Goal: Task Accomplishment & Management: Use online tool/utility

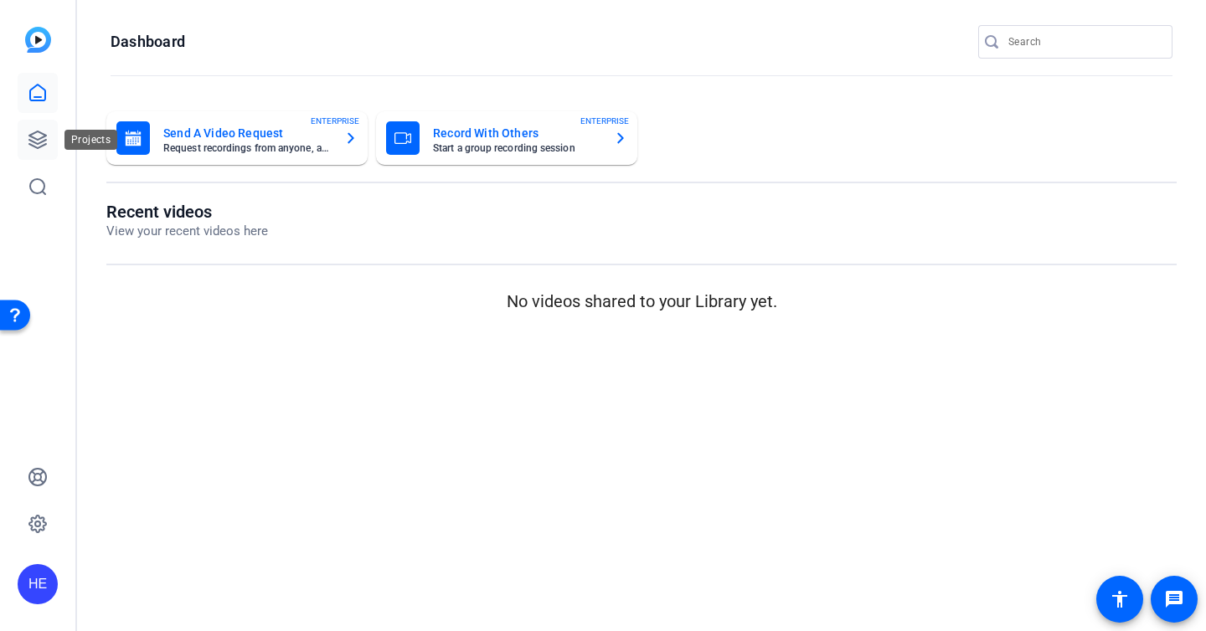
click at [39, 152] on link at bounding box center [38, 140] width 40 height 40
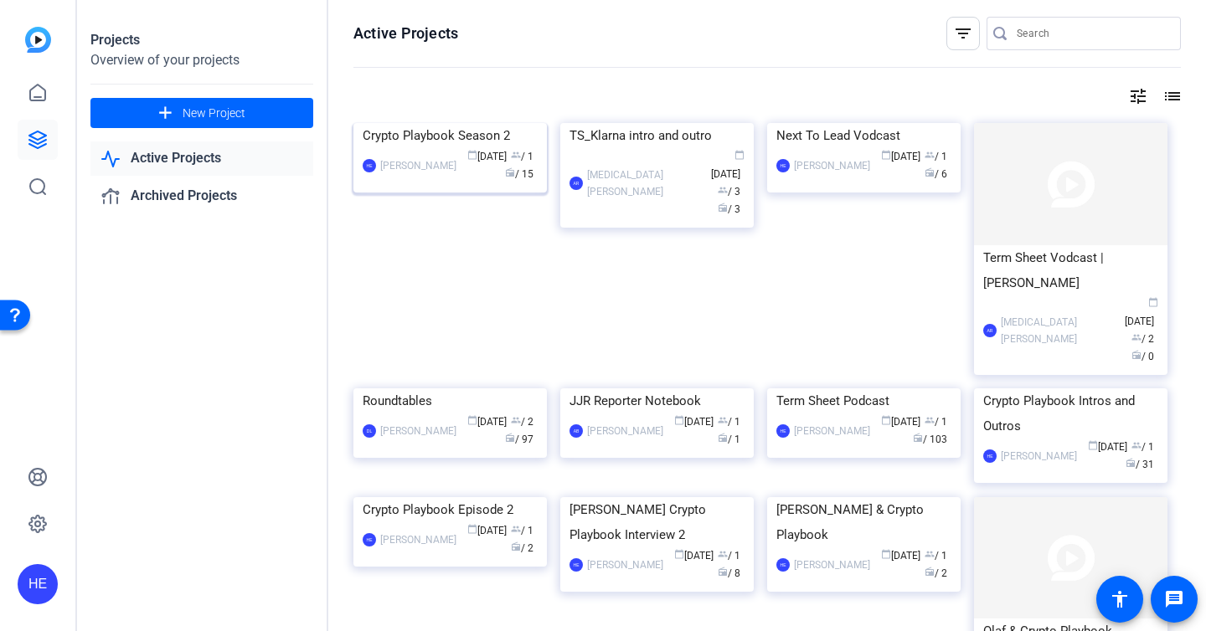
click at [426, 148] on div "Crypto Playbook Season 2" at bounding box center [450, 135] width 175 height 25
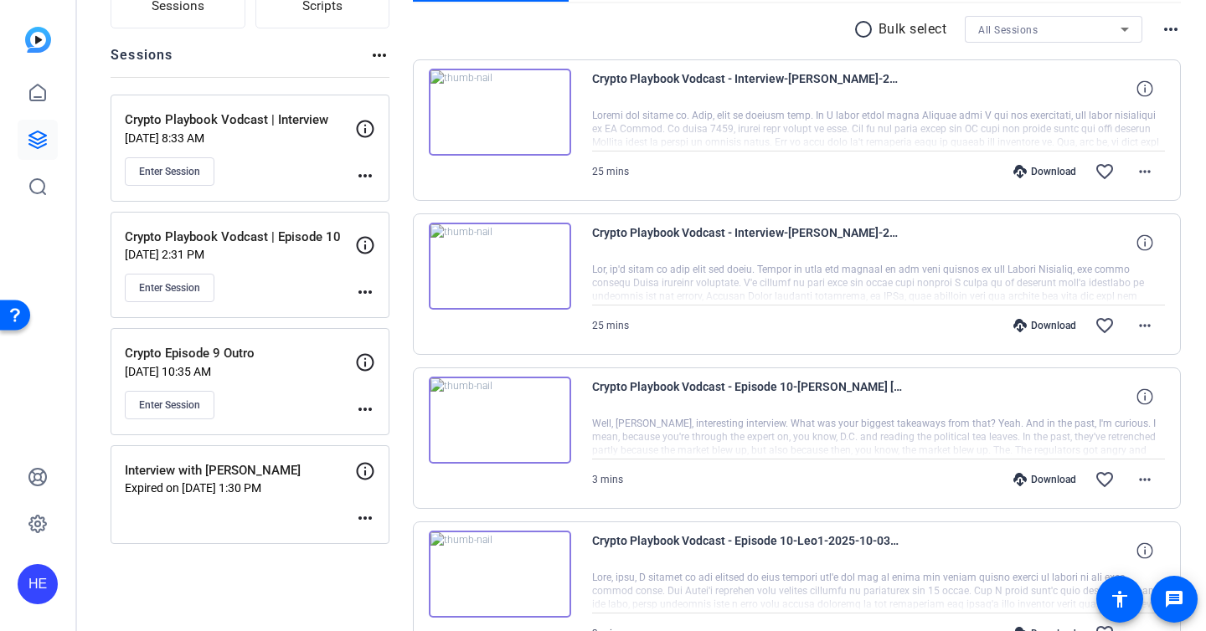
scroll to position [172, 0]
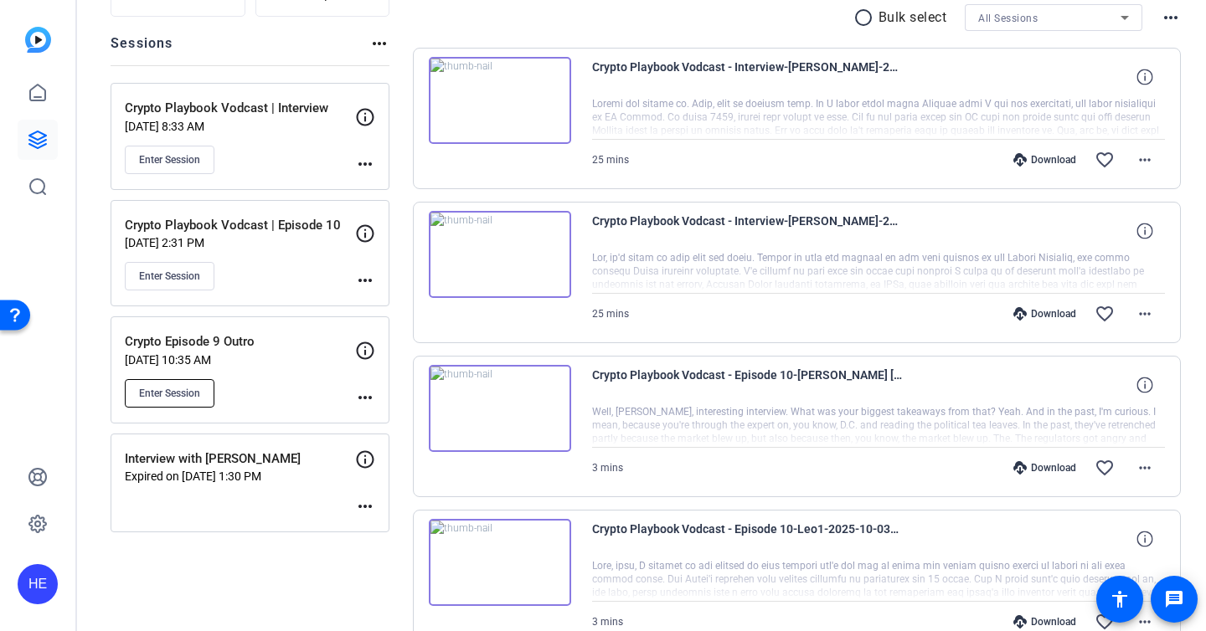
click at [178, 398] on span "Enter Session" at bounding box center [169, 393] width 61 height 13
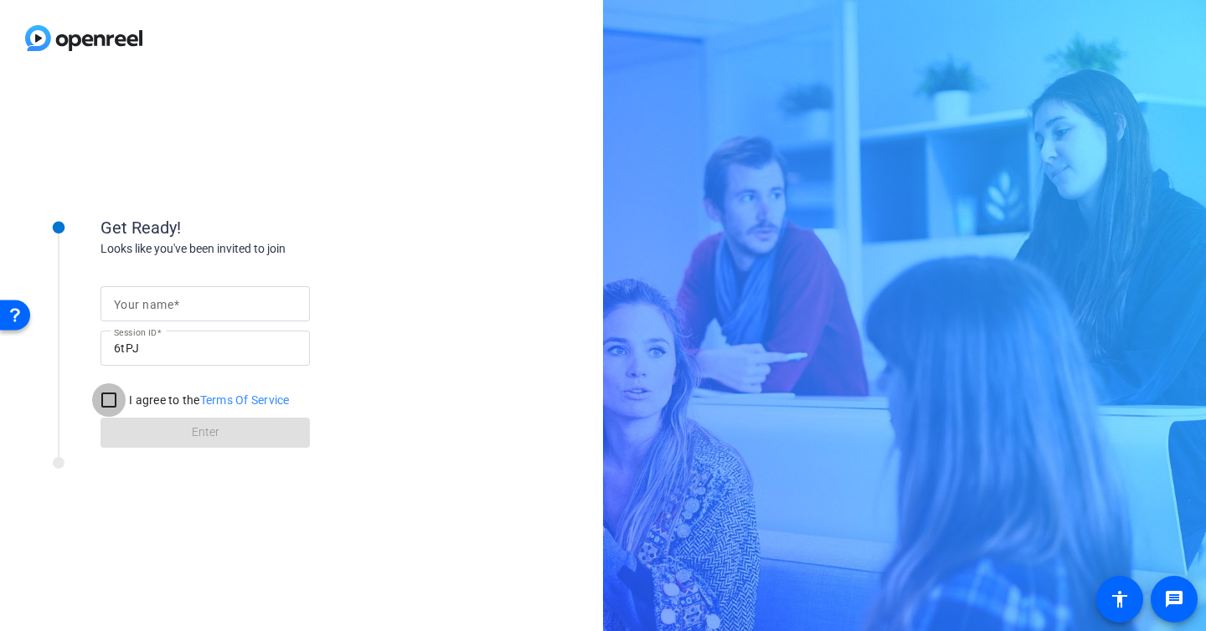
click at [109, 406] on input "I agree to the Terms Of Service" at bounding box center [108, 399] width 33 height 33
checkbox input "true"
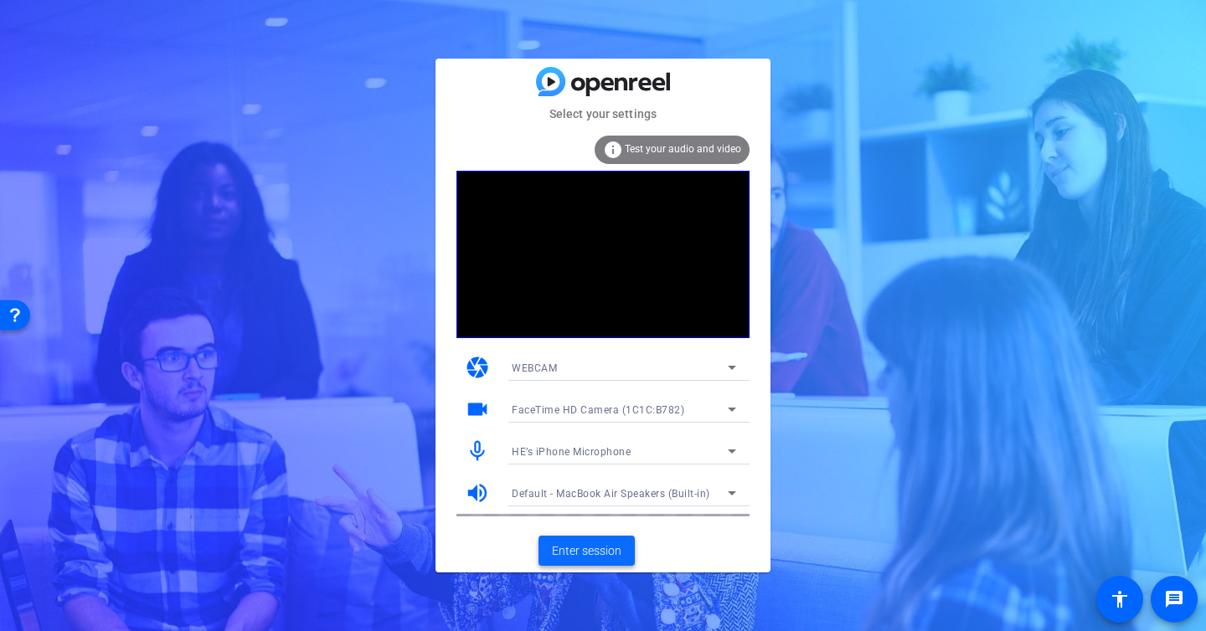
click at [581, 544] on span "Enter session" at bounding box center [586, 552] width 69 height 18
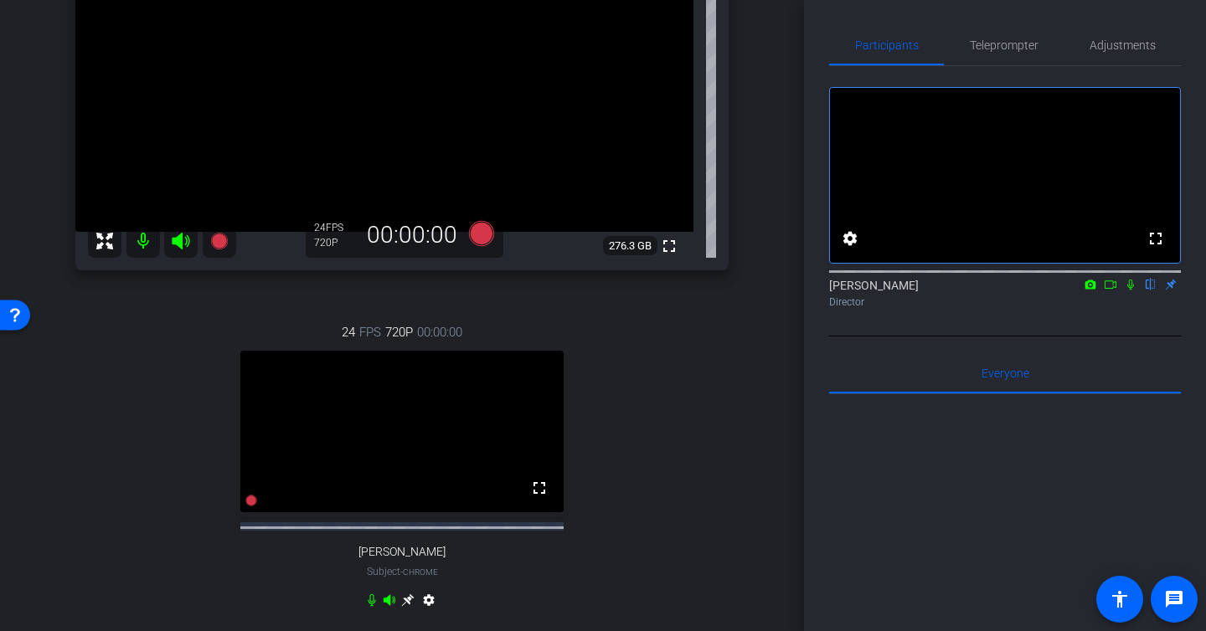
scroll to position [202, 0]
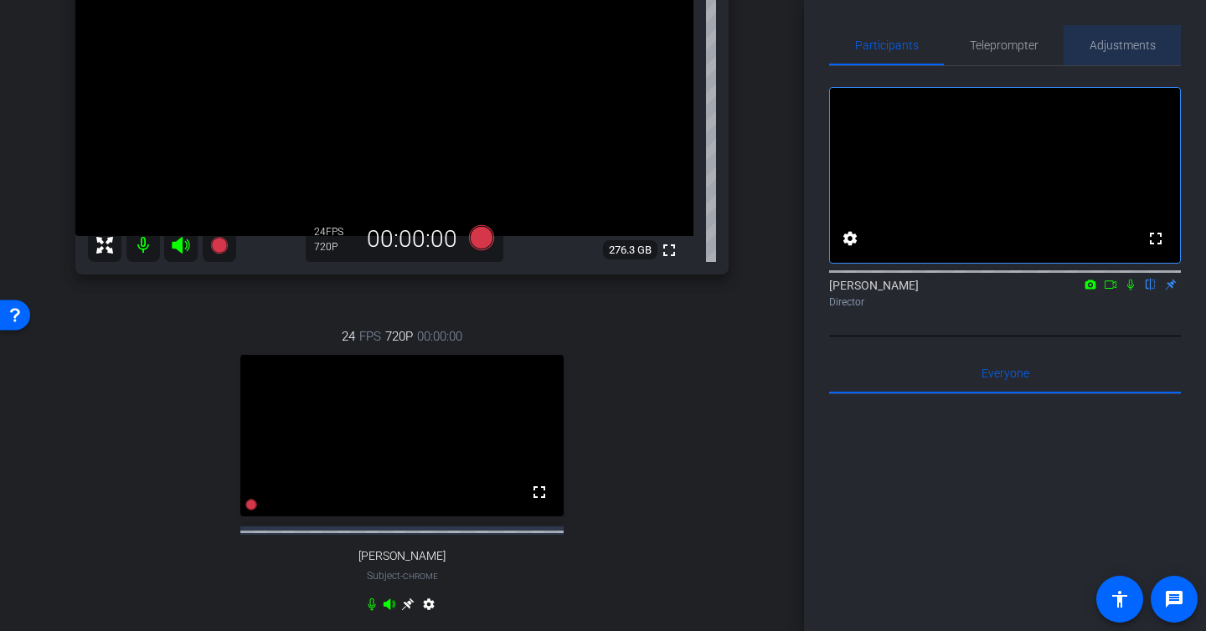
click at [1109, 45] on span "Adjustments" at bounding box center [1122, 45] width 66 height 12
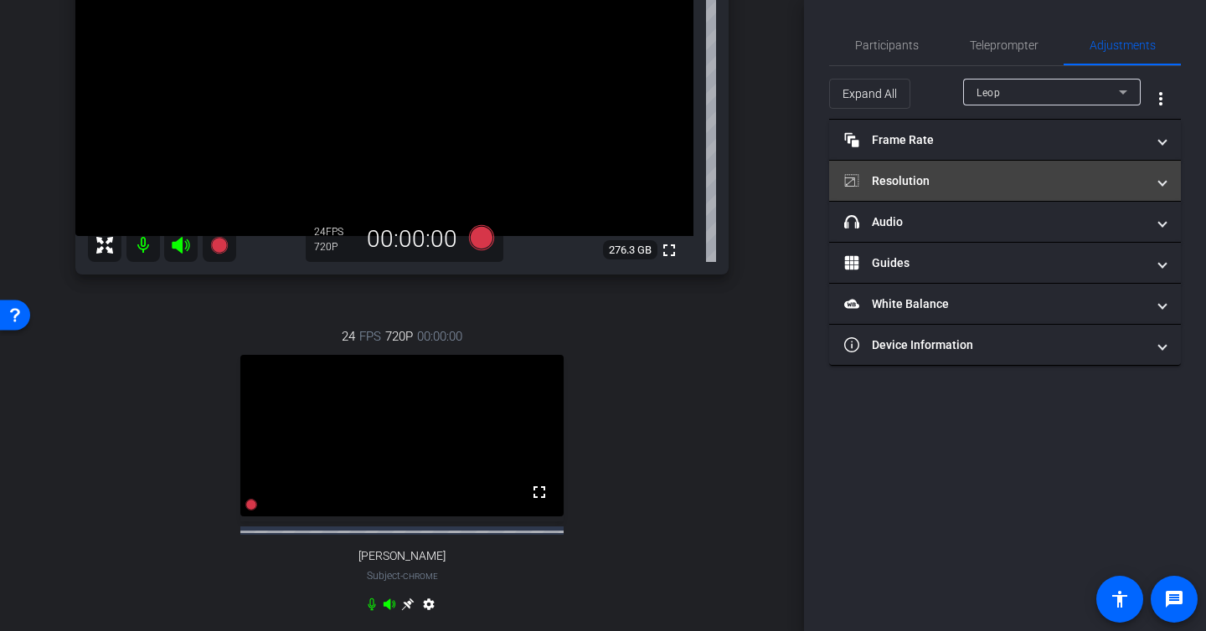
click at [901, 188] on mat-panel-title "Resolution" at bounding box center [994, 181] width 301 height 18
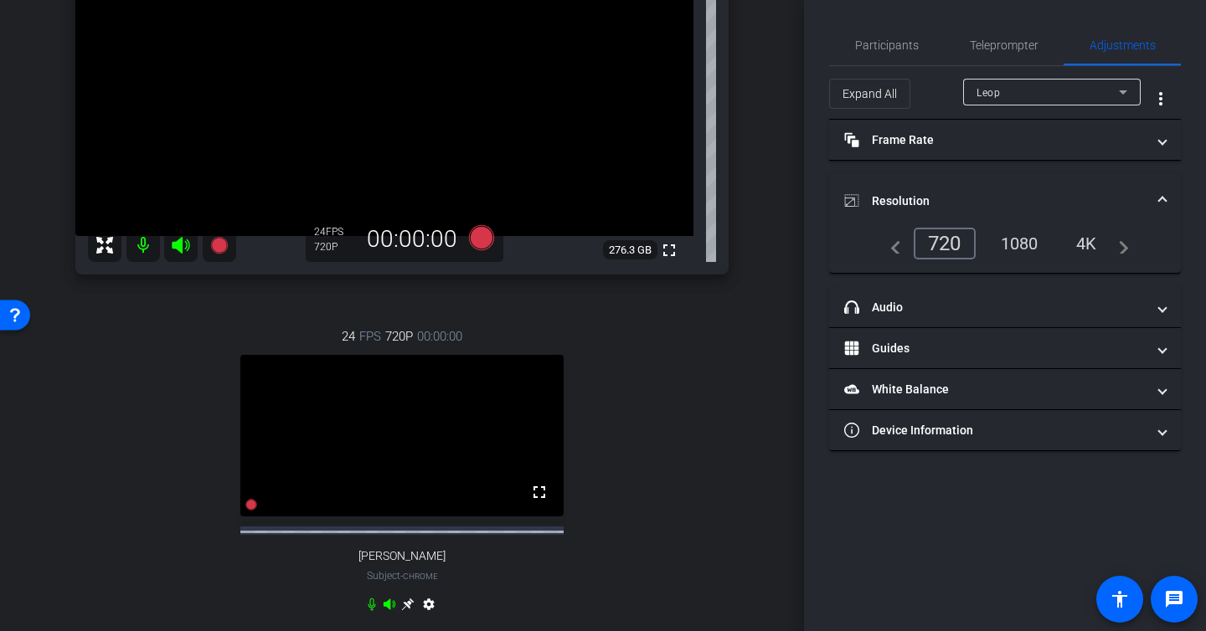
click at [1041, 244] on div "1080" at bounding box center [1019, 243] width 63 height 28
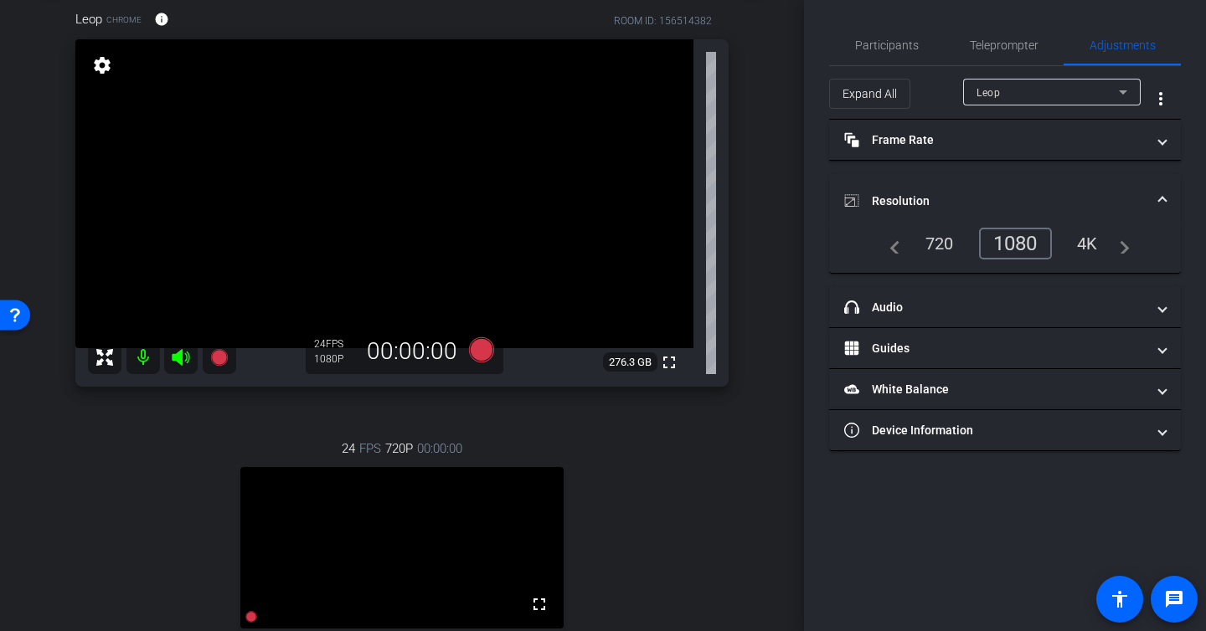
scroll to position [89, 0]
click at [893, 44] on span "Participants" at bounding box center [887, 45] width 64 height 12
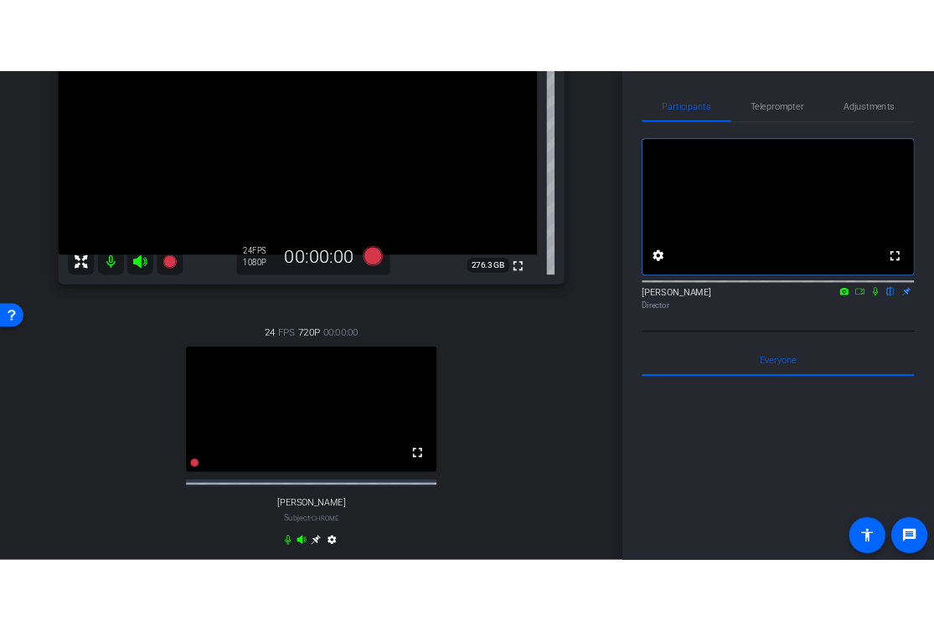
scroll to position [200, 0]
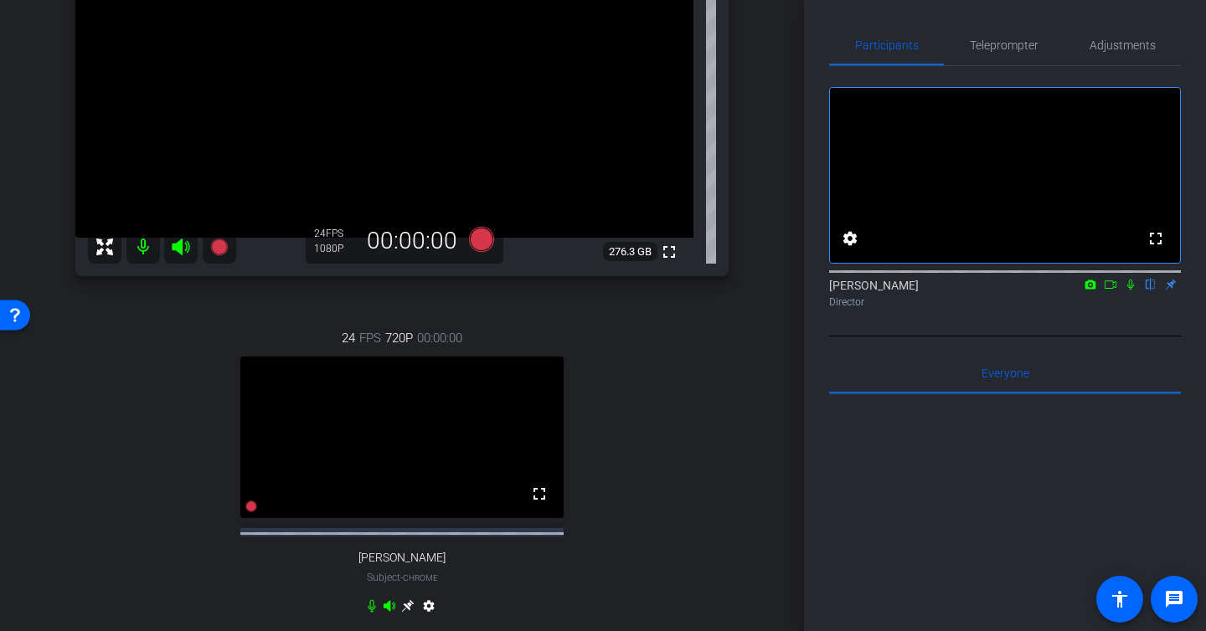
click at [1130, 291] on icon at bounding box center [1130, 285] width 13 height 12
click at [1109, 291] on icon at bounding box center [1110, 285] width 13 height 12
click at [1126, 289] on icon at bounding box center [1129, 284] width 9 height 9
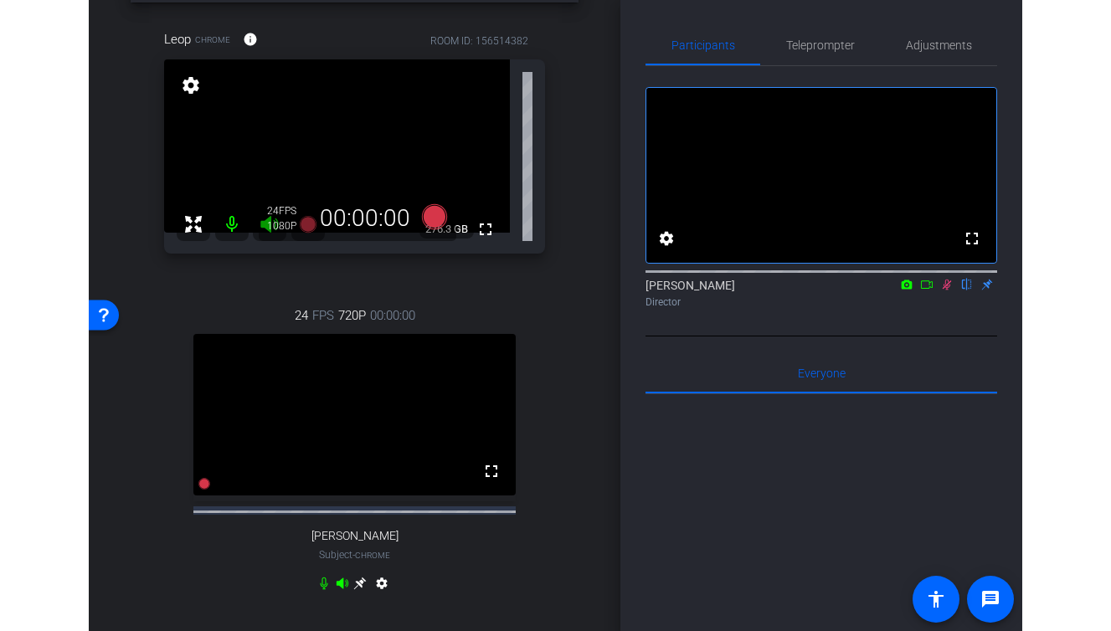
scroll to position [70, 0]
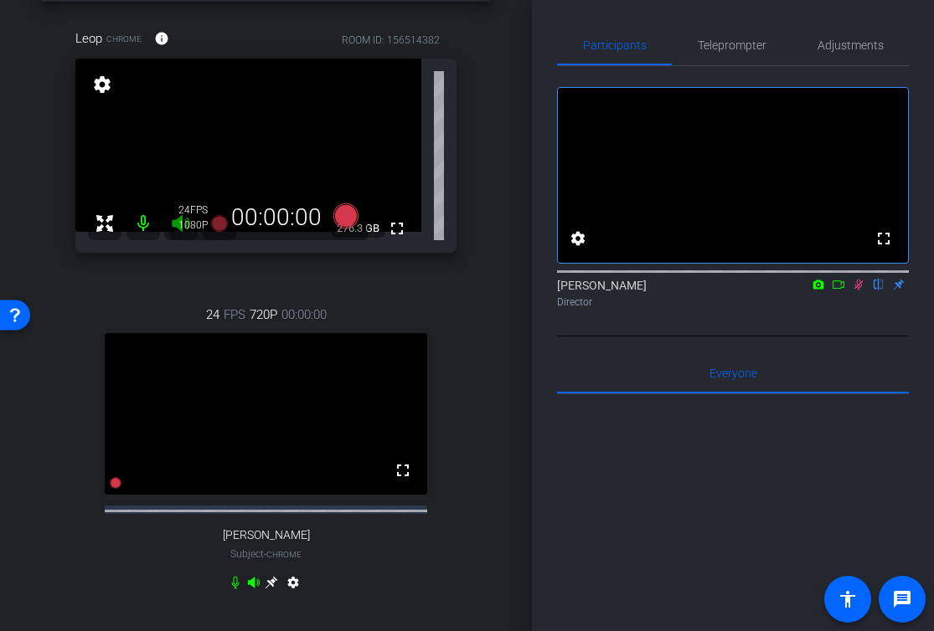
click at [858, 291] on icon at bounding box center [858, 285] width 9 height 11
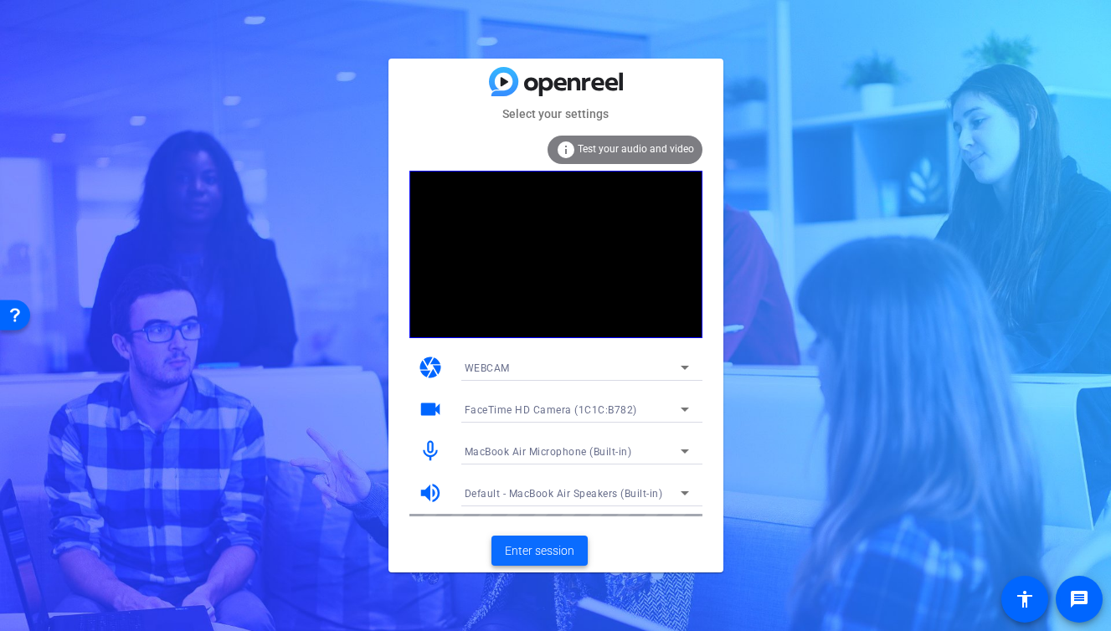
click at [521, 550] on span "Enter session" at bounding box center [539, 552] width 69 height 18
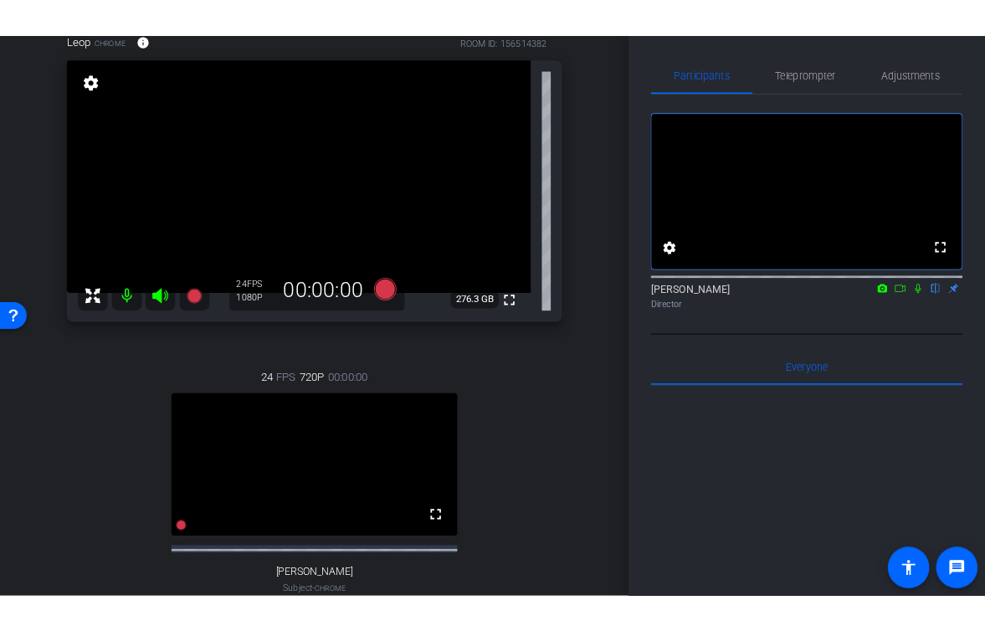
scroll to position [100, 0]
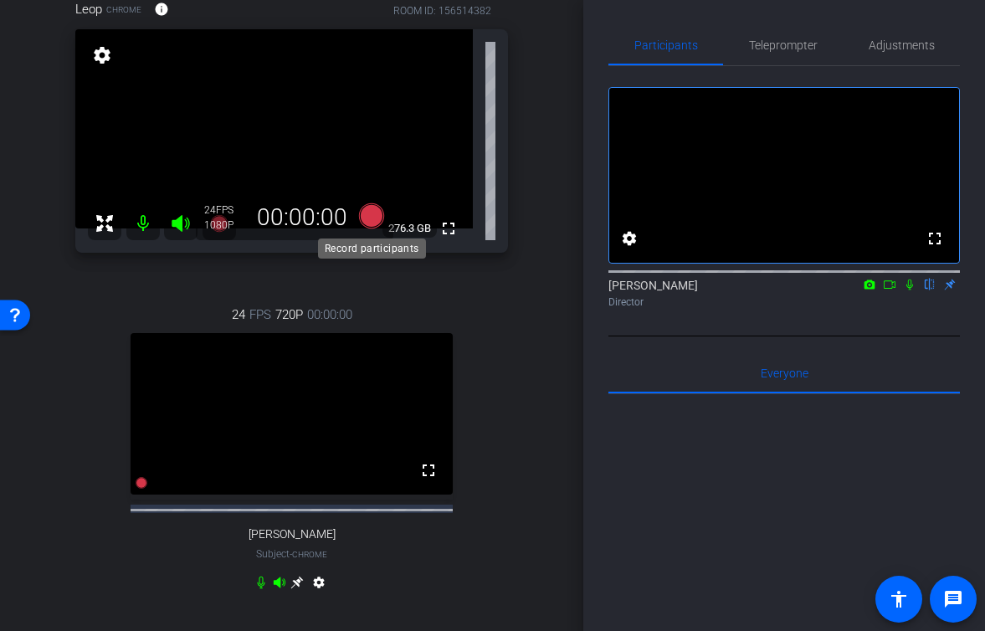
click at [372, 214] on icon at bounding box center [370, 215] width 25 height 25
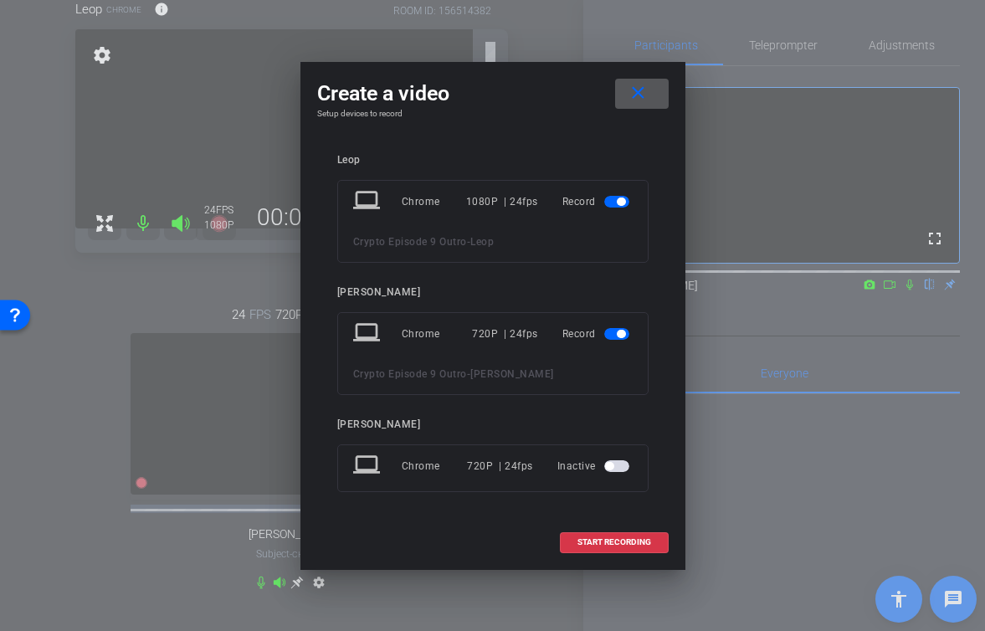
click at [647, 90] on mat-icon "close" at bounding box center [638, 93] width 21 height 21
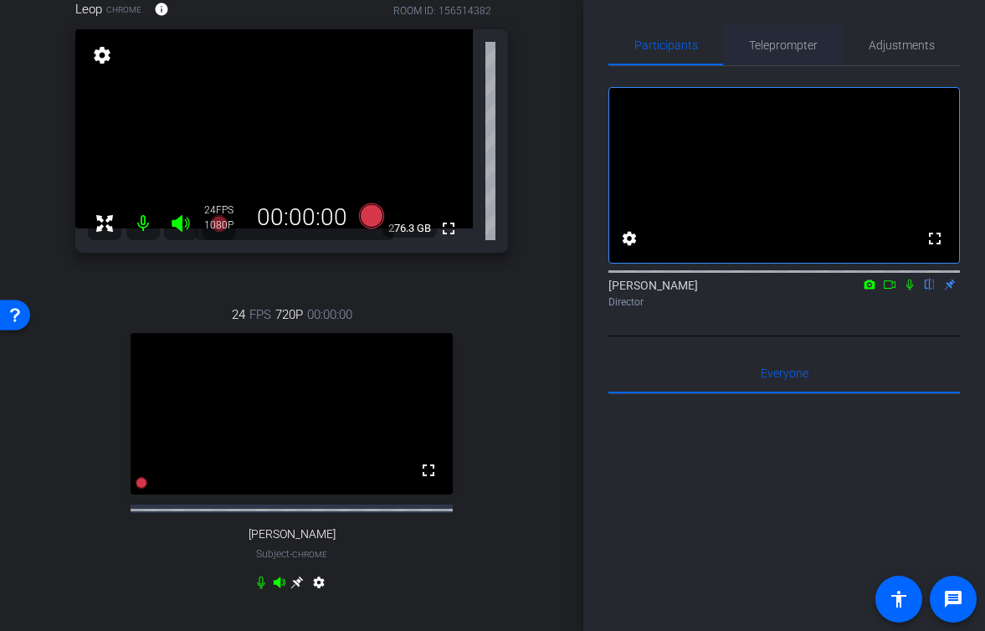
click at [789, 49] on span "Teleprompter" at bounding box center [783, 45] width 69 height 12
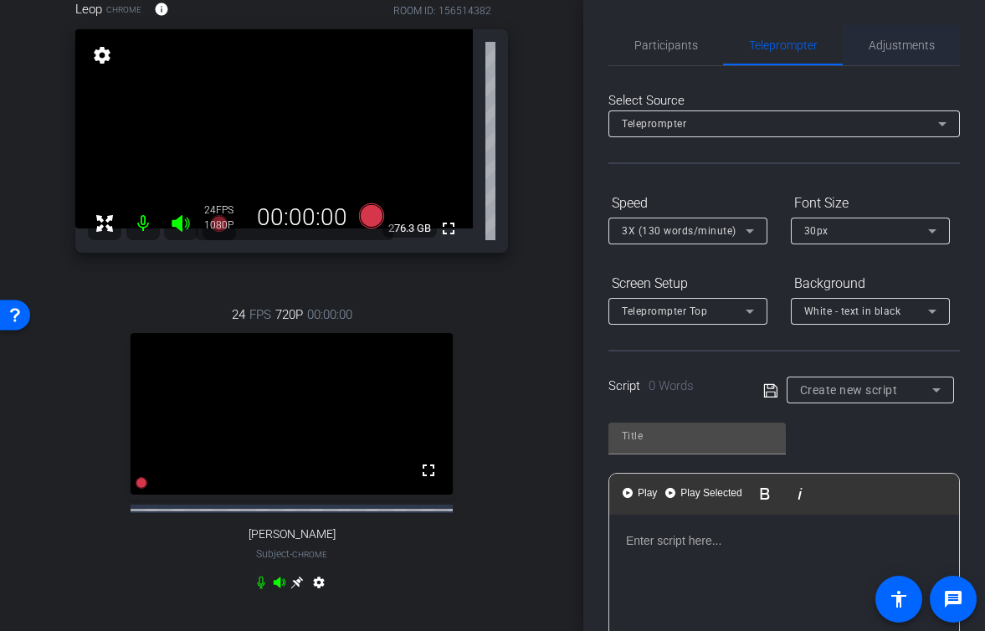
click at [889, 59] on span "Adjustments" at bounding box center [902, 45] width 66 height 40
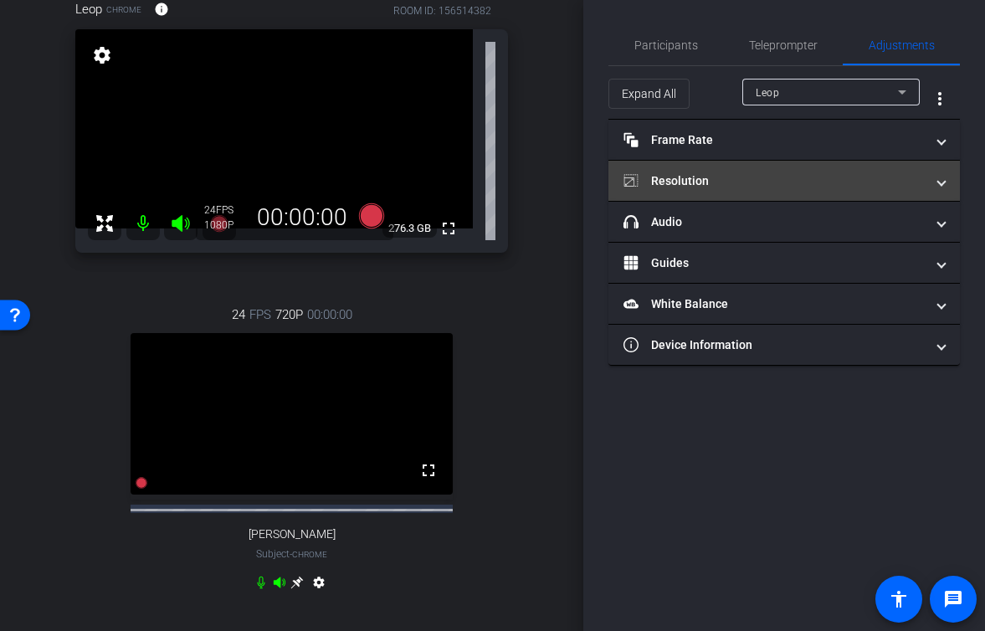
click at [708, 178] on mat-panel-title "Resolution" at bounding box center [774, 181] width 301 height 18
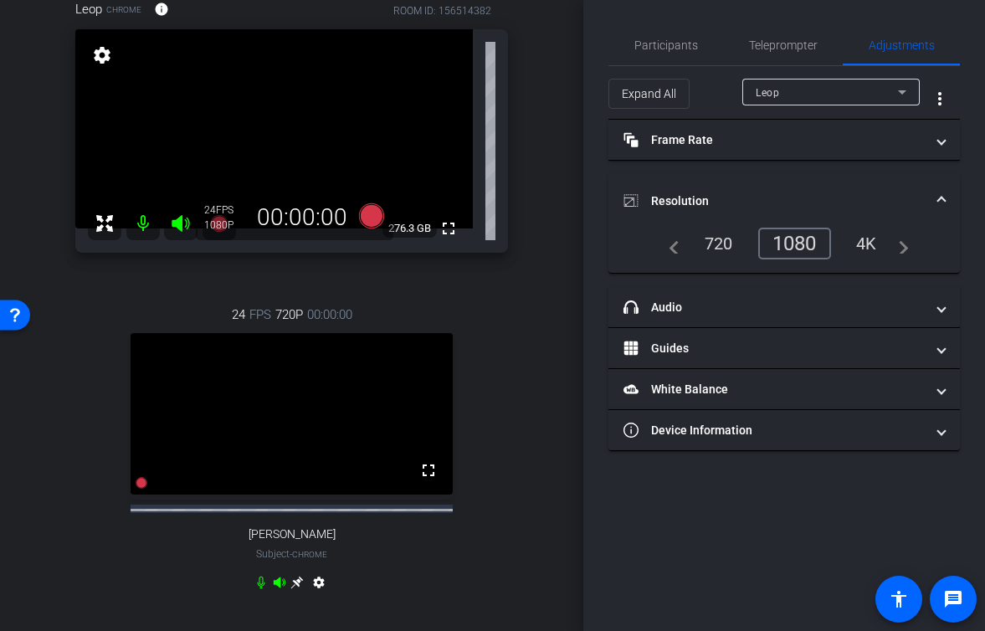
click at [788, 244] on div "1080" at bounding box center [795, 244] width 73 height 32
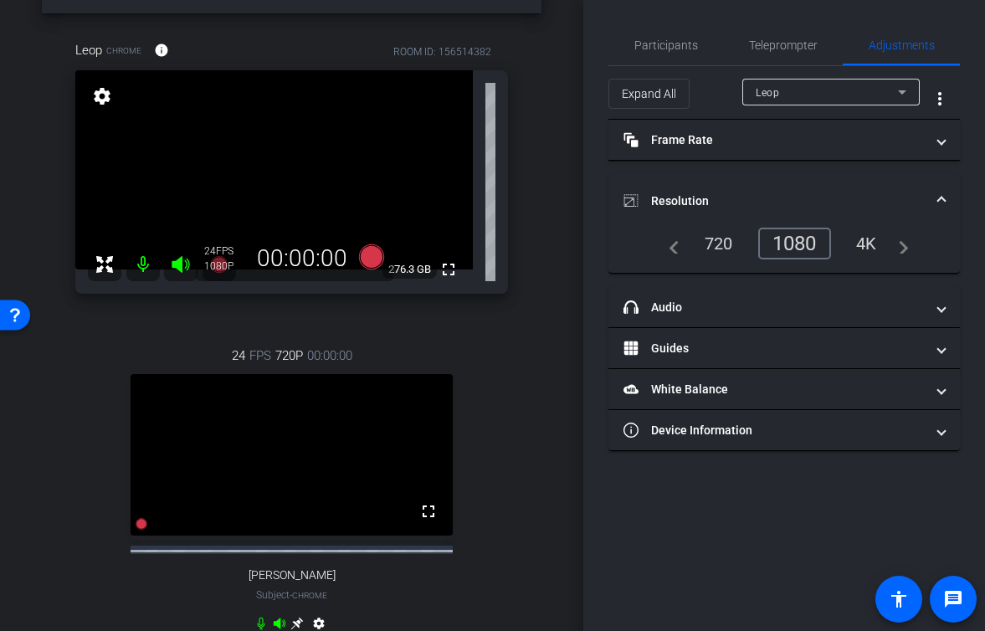
scroll to position [0, 0]
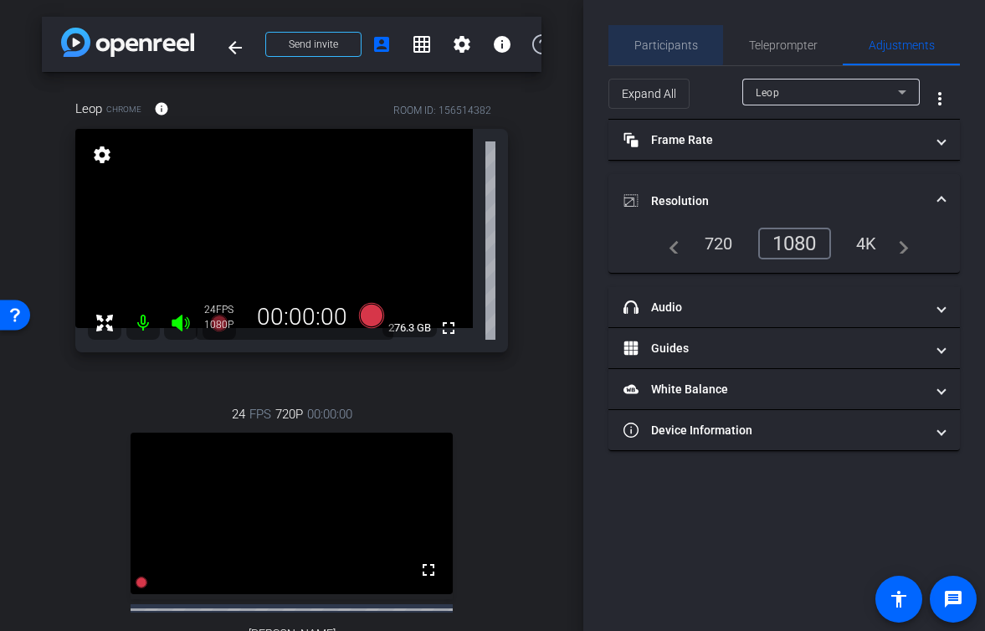
click at [663, 39] on span "Participants" at bounding box center [667, 45] width 64 height 12
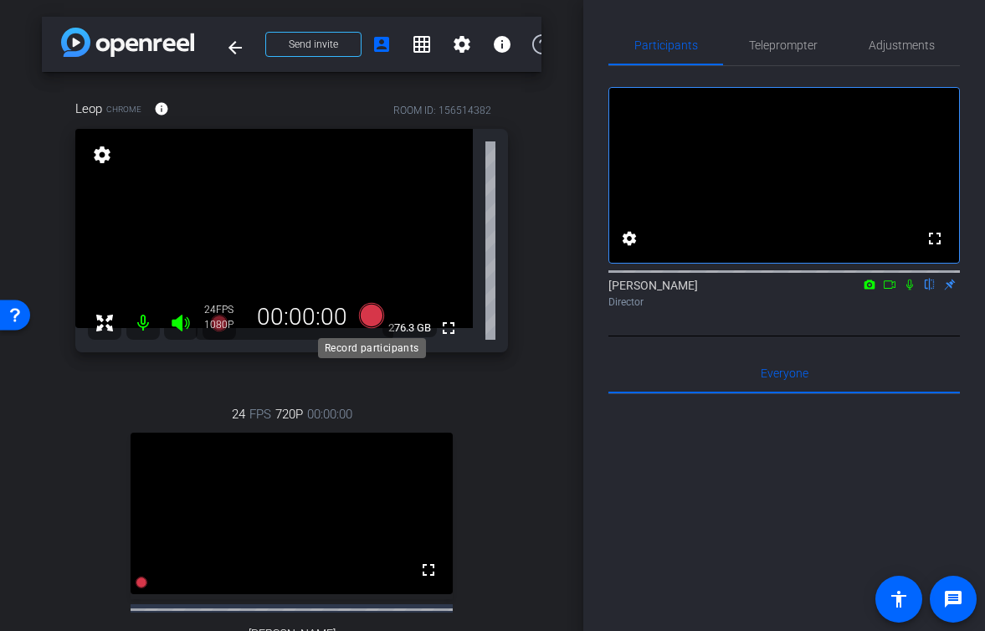
click at [368, 314] on icon at bounding box center [370, 315] width 25 height 25
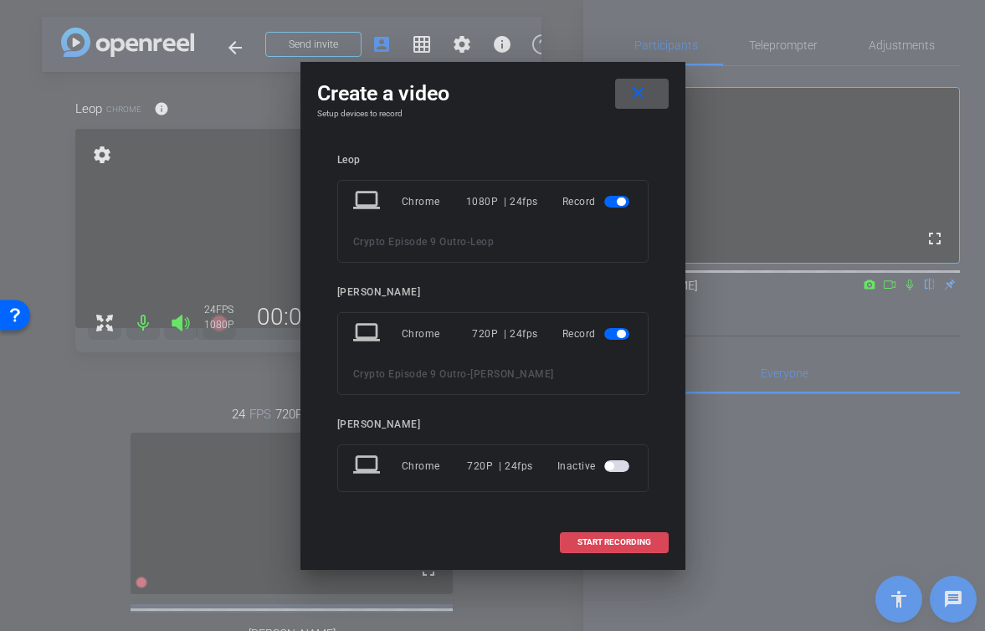
click at [588, 543] on span "START RECORDING" at bounding box center [615, 542] width 74 height 8
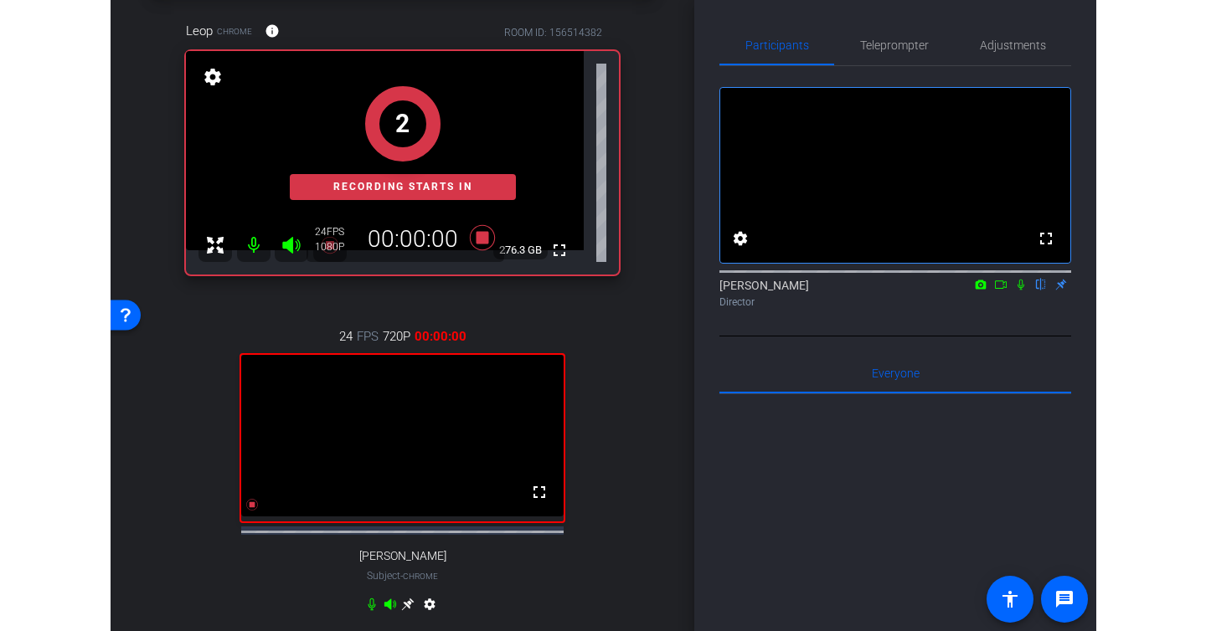
scroll to position [76, 0]
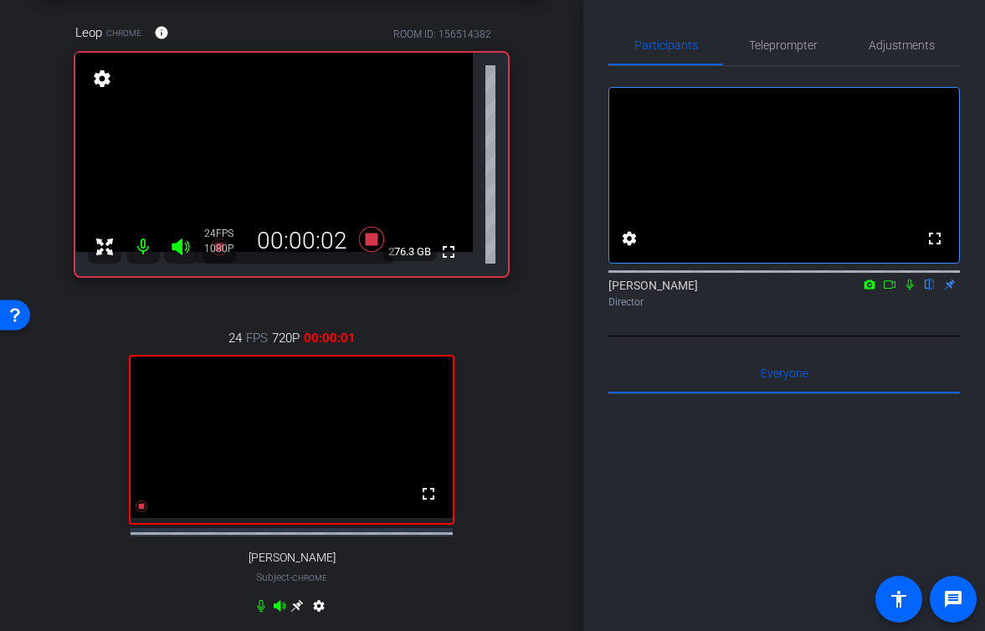
click at [911, 291] on icon at bounding box center [910, 285] width 7 height 11
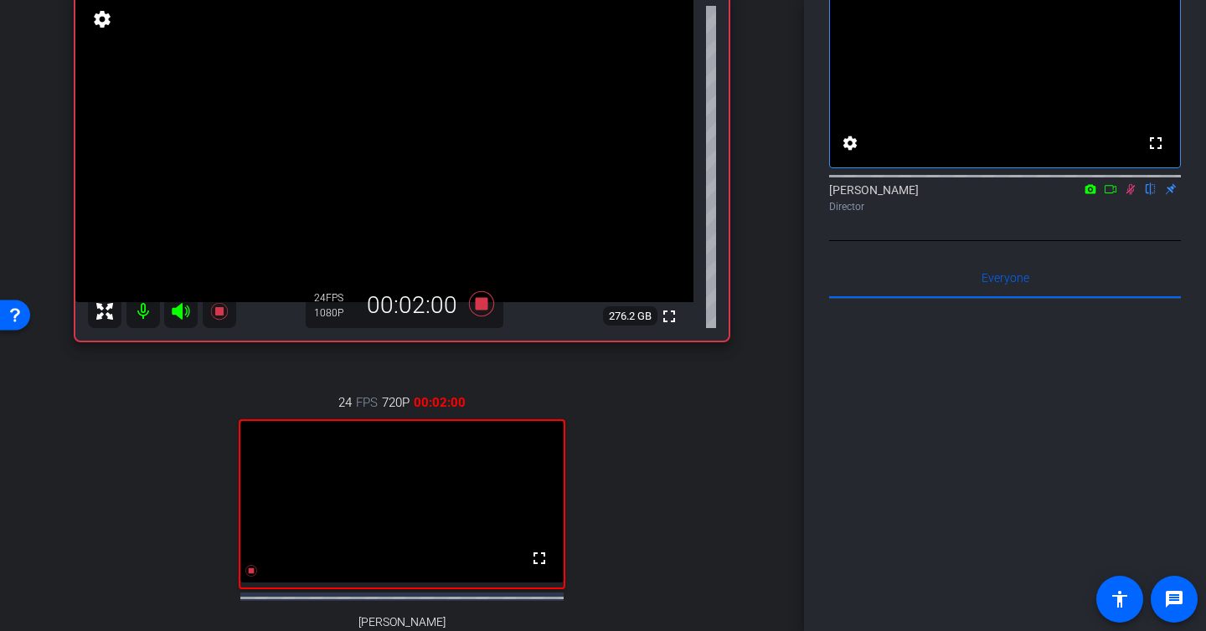
scroll to position [137, 0]
click at [1132, 195] on icon at bounding box center [1130, 189] width 9 height 11
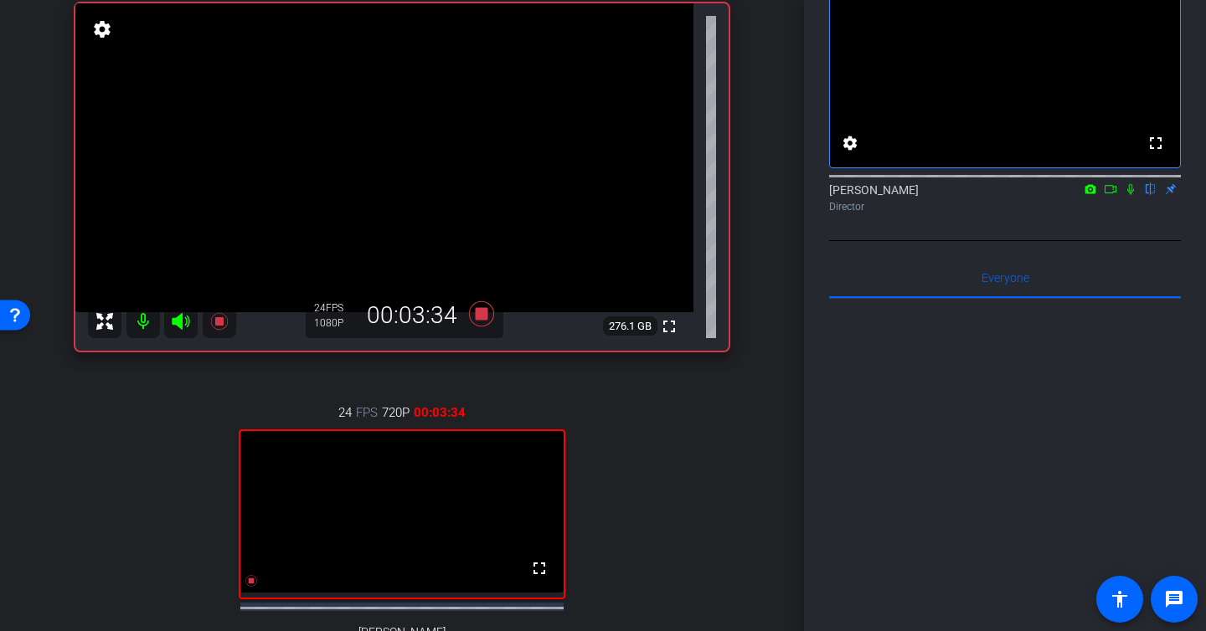
scroll to position [126, 0]
click at [1134, 195] on icon at bounding box center [1130, 189] width 13 height 12
click at [1132, 195] on icon at bounding box center [1130, 189] width 13 height 12
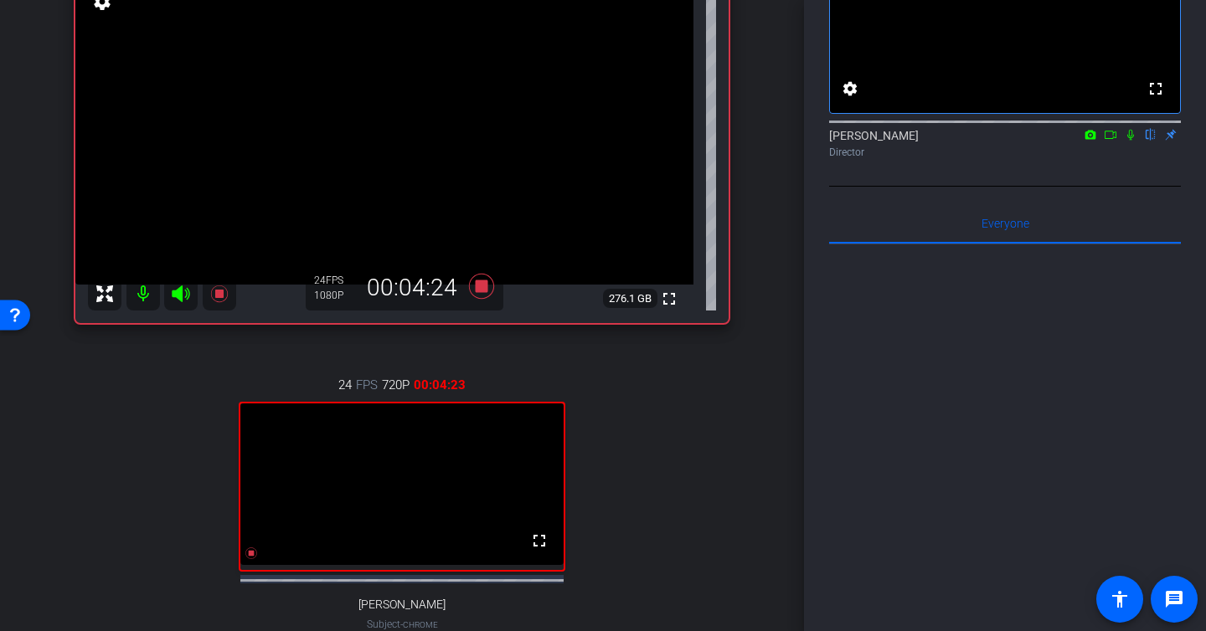
scroll to position [160, 0]
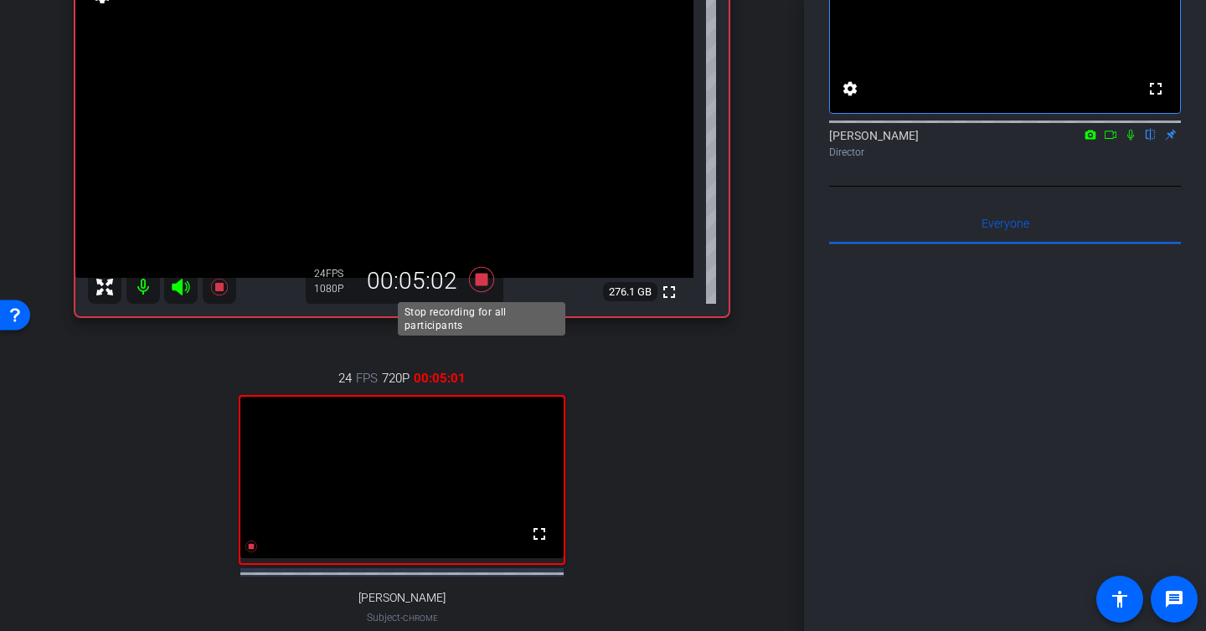
click at [471, 287] on icon at bounding box center [481, 279] width 25 height 25
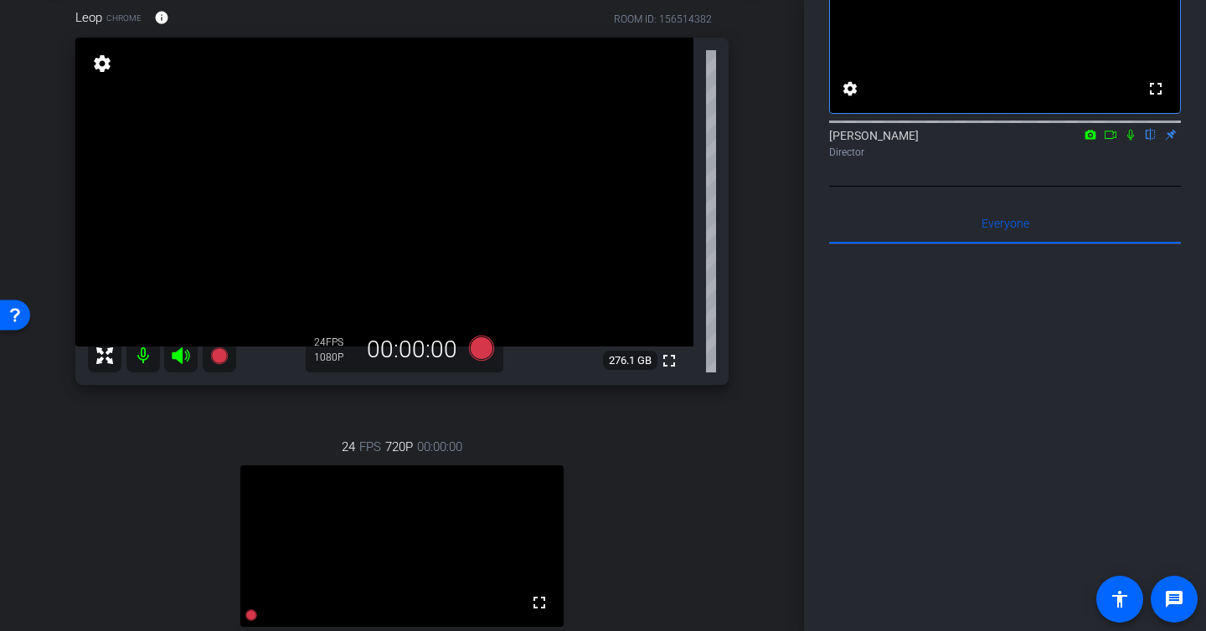
scroll to position [94, 0]
